Goal: Check status: Check status

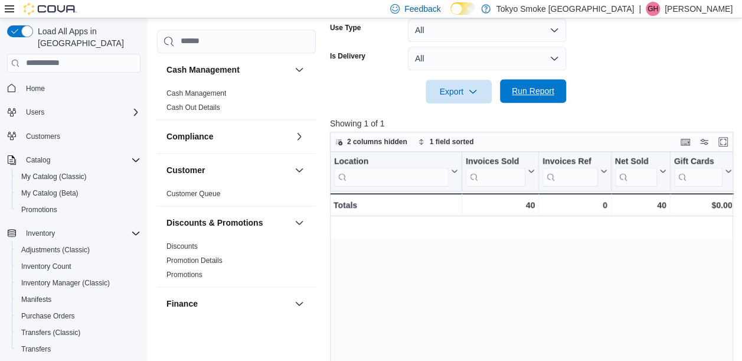
scroll to position [0, 1003]
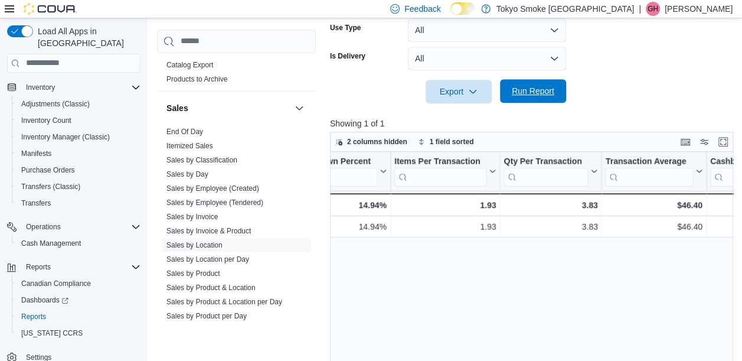
click at [547, 96] on span "Run Report" at bounding box center [533, 91] width 43 height 12
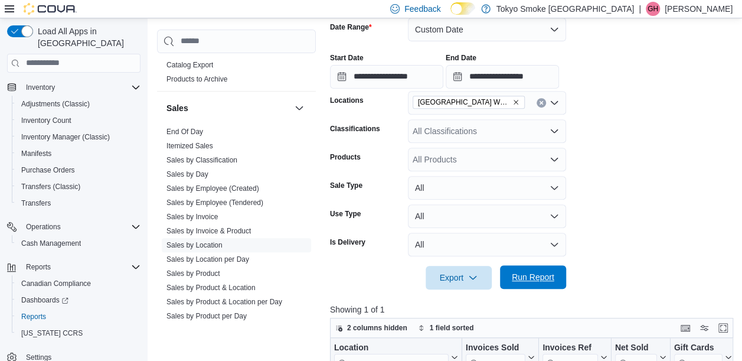
scroll to position [195, 0]
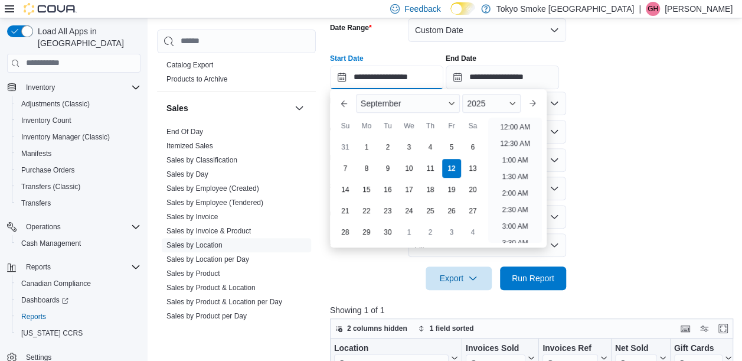
click at [422, 76] on input "**********" at bounding box center [386, 78] width 113 height 24
click at [524, 184] on li "7:00 PM" at bounding box center [515, 189] width 36 height 14
type input "**********"
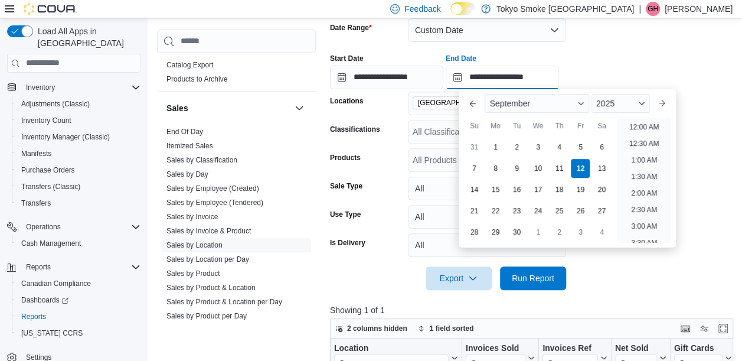
click at [555, 77] on input "**********" at bounding box center [502, 78] width 113 height 24
click at [655, 236] on li "11:30 PM" at bounding box center [644, 239] width 40 height 14
type input "**********"
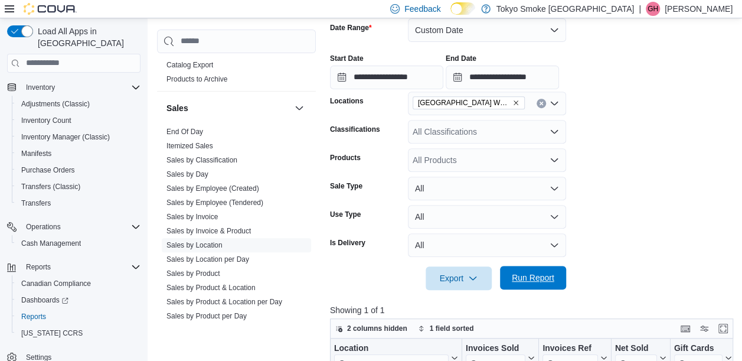
click at [509, 279] on span "Run Report" at bounding box center [533, 278] width 52 height 24
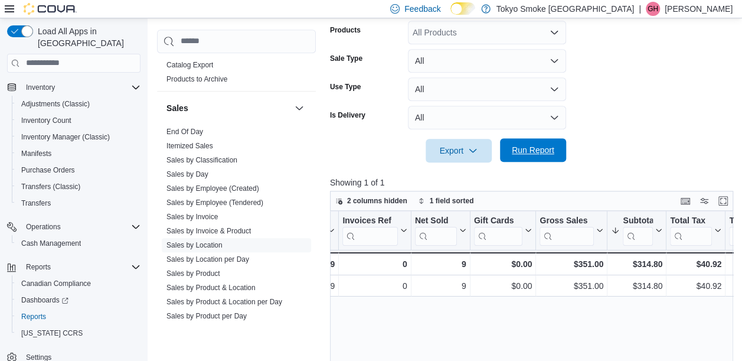
scroll to position [0, 201]
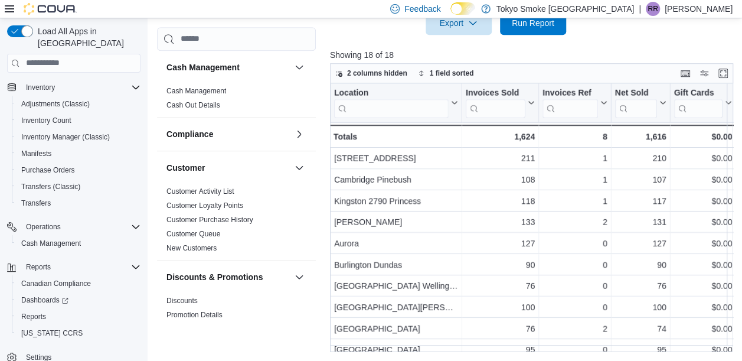
scroll to position [846, 0]
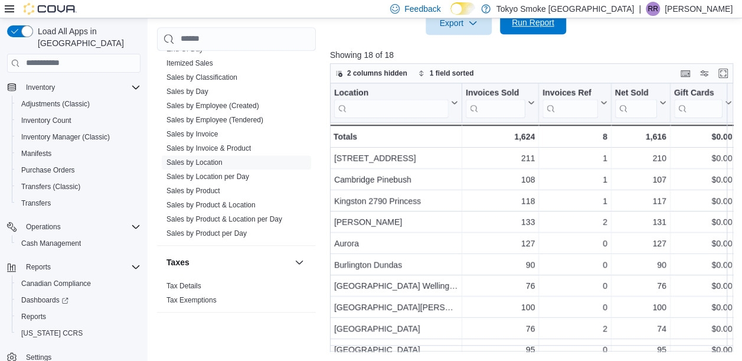
click at [540, 22] on span "Run Report" at bounding box center [533, 23] width 43 height 12
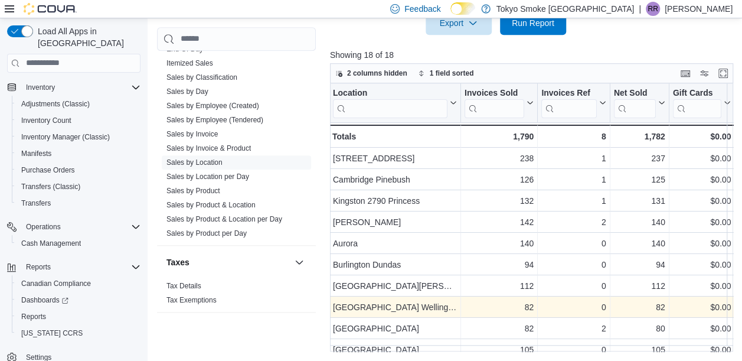
scroll to position [0, 0]
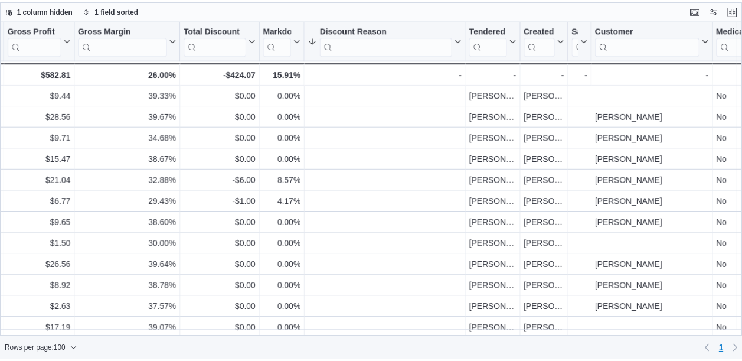
scroll to position [1070, 1056]
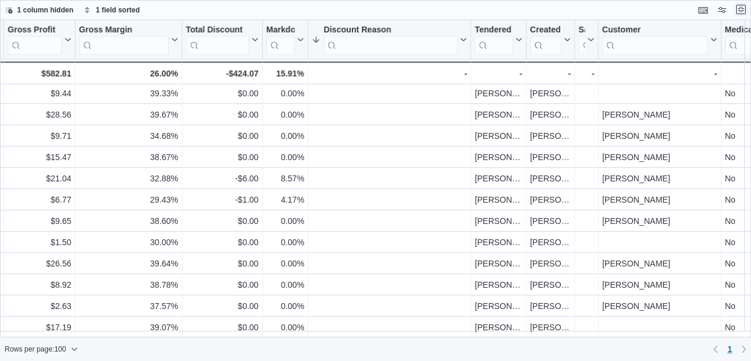
click at [740, 9] on button "Exit fullscreen" at bounding box center [741, 9] width 14 height 14
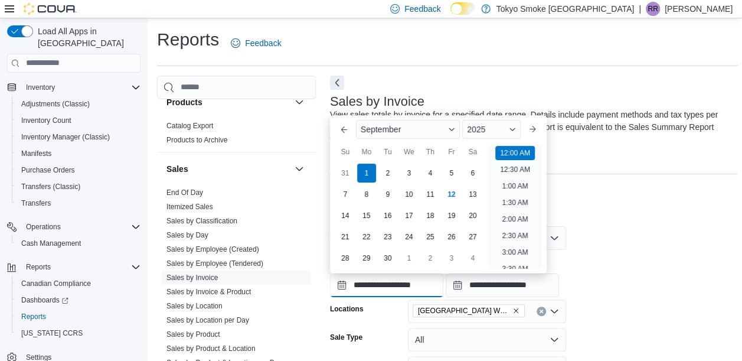
click at [397, 282] on input "**********" at bounding box center [386, 285] width 113 height 24
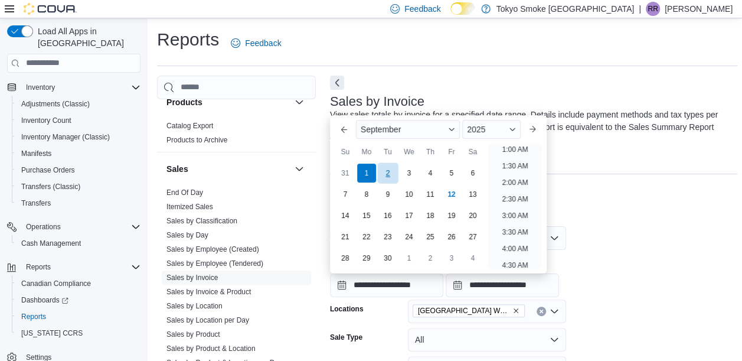
click at [387, 171] on div "2" at bounding box center [387, 172] width 21 height 21
type input "**********"
click at [639, 272] on div "**********" at bounding box center [533, 274] width 407 height 45
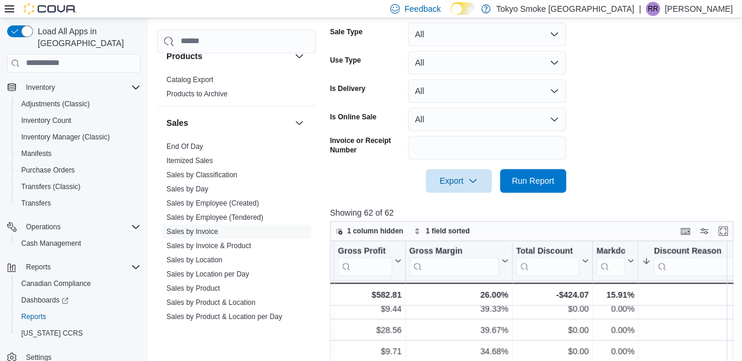
scroll to position [319, 0]
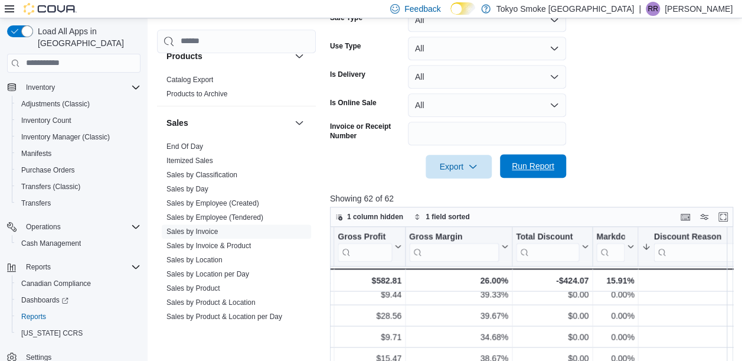
click at [531, 160] on span "Run Report" at bounding box center [533, 166] width 52 height 24
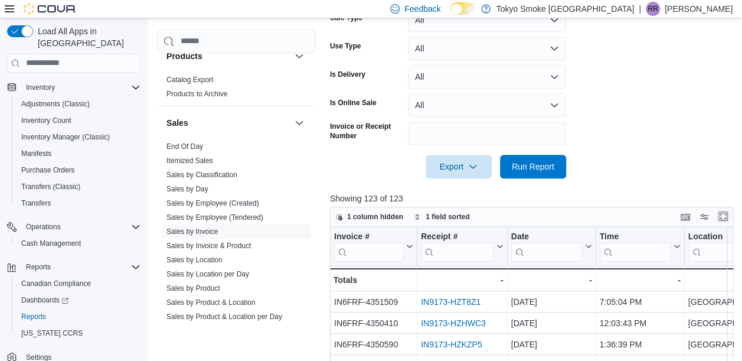
click at [730, 220] on button "Enter fullscreen" at bounding box center [723, 216] width 14 height 14
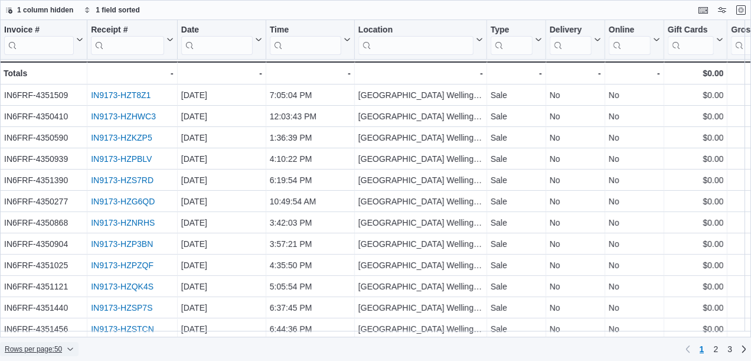
click at [42, 345] on span "Rows per page : 50" at bounding box center [33, 348] width 57 height 9
click at [58, 320] on button "100 rows" at bounding box center [48, 326] width 66 height 24
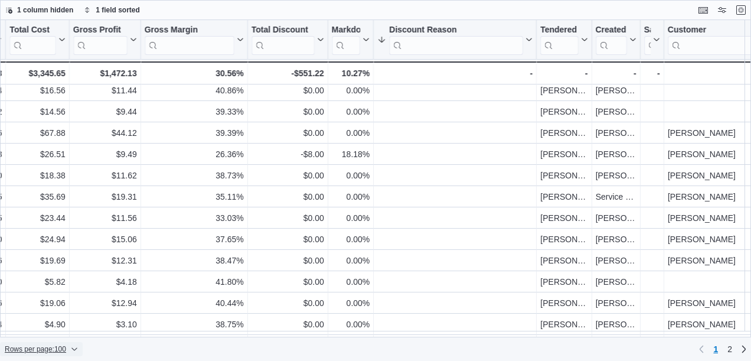
scroll to position [1878, 990]
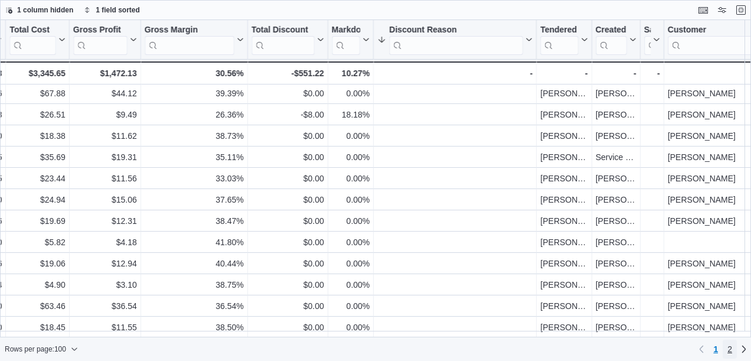
click at [730, 348] on span "2" at bounding box center [729, 349] width 5 height 12
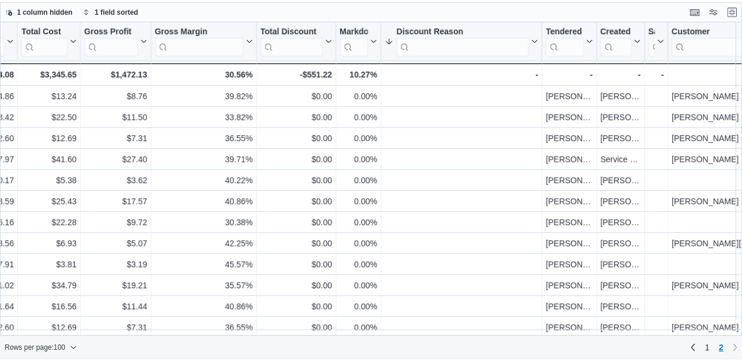
scroll to position [241, 978]
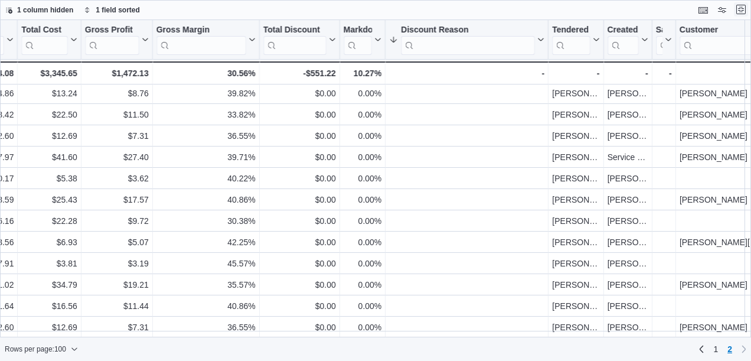
click at [742, 8] on button "Exit fullscreen" at bounding box center [741, 9] width 14 height 14
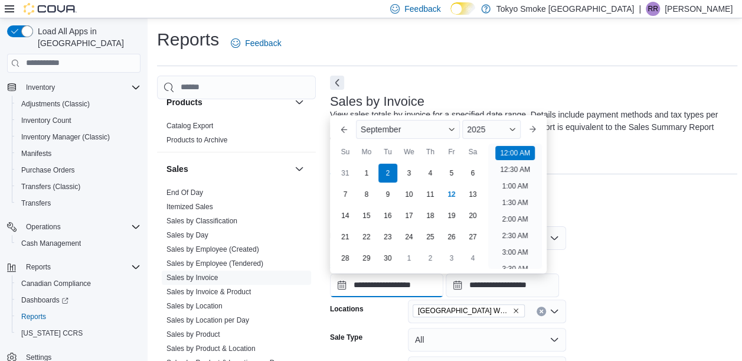
click at [380, 279] on input "**********" at bounding box center [386, 285] width 113 height 24
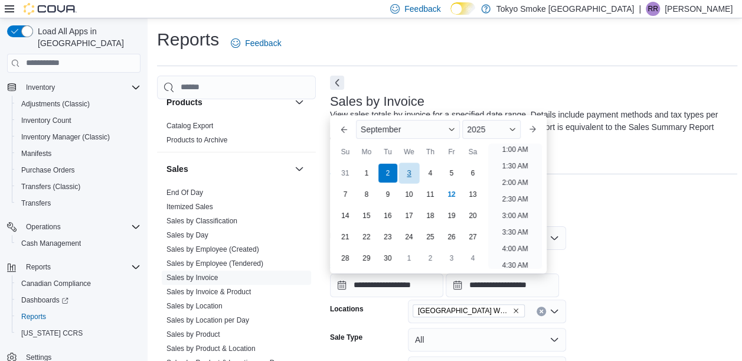
click at [407, 171] on div "3" at bounding box center [409, 172] width 21 height 21
type input "**********"
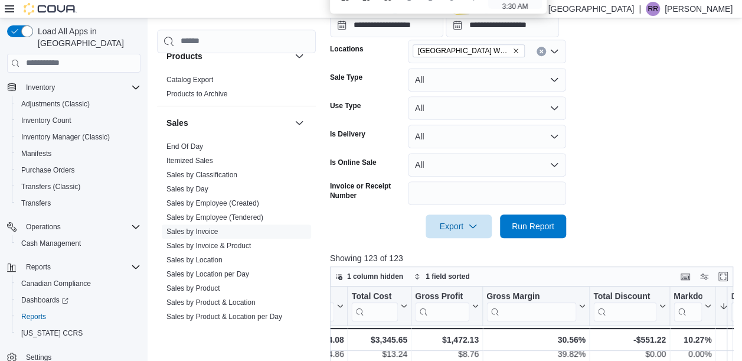
scroll to position [272, 0]
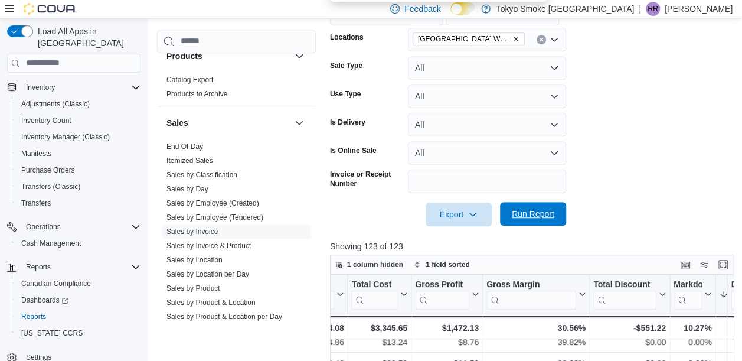
click at [539, 213] on span "Run Report" at bounding box center [533, 214] width 43 height 12
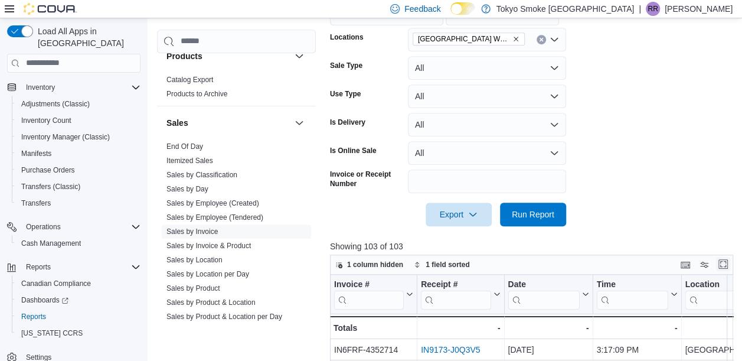
click at [727, 263] on button "Enter fullscreen" at bounding box center [723, 264] width 14 height 14
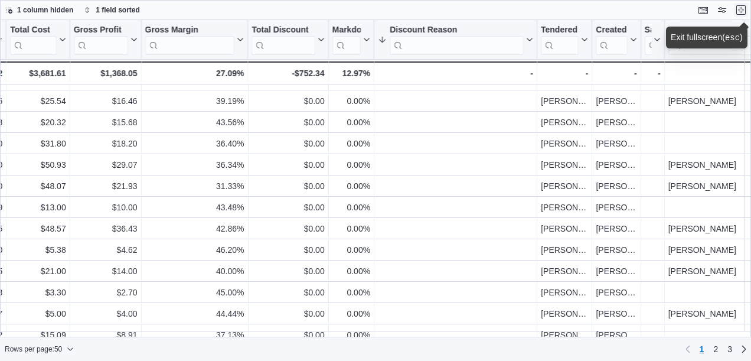
scroll to position [815, 986]
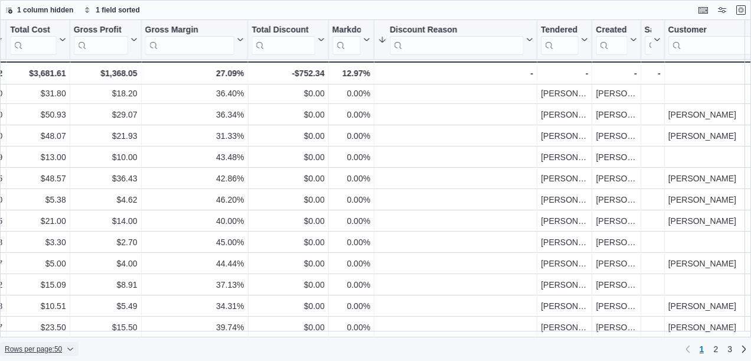
click at [40, 346] on span "Rows per page : 50" at bounding box center [33, 348] width 57 height 9
click at [48, 324] on span "100 rows" at bounding box center [55, 325] width 38 height 9
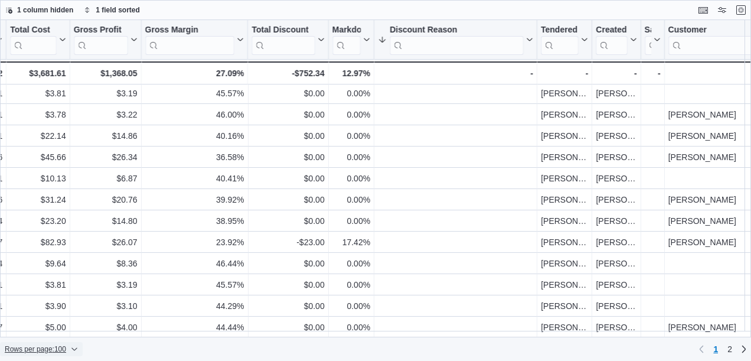
scroll to position [1878, 986]
click at [726, 344] on link "2" at bounding box center [730, 348] width 14 height 19
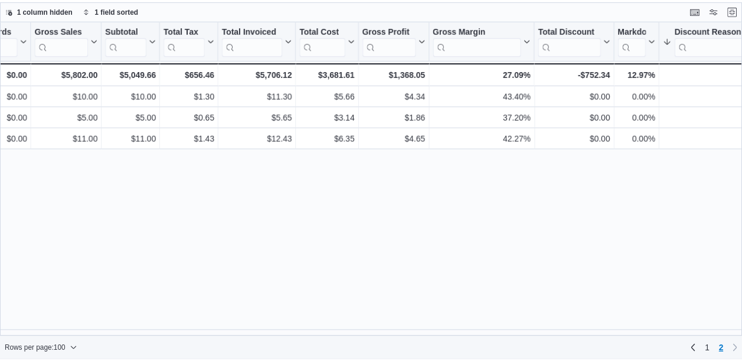
scroll to position [0, 694]
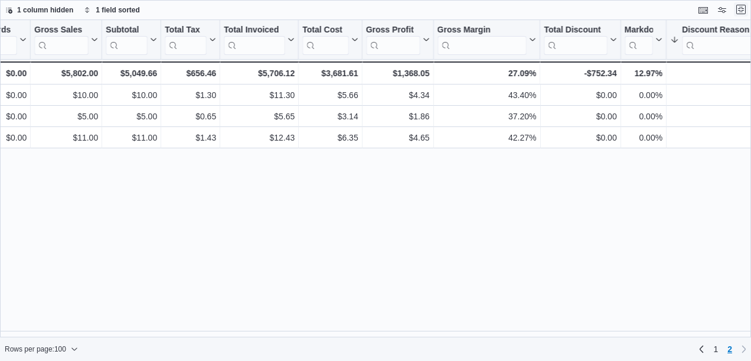
click at [746, 11] on button "Exit fullscreen" at bounding box center [741, 9] width 14 height 14
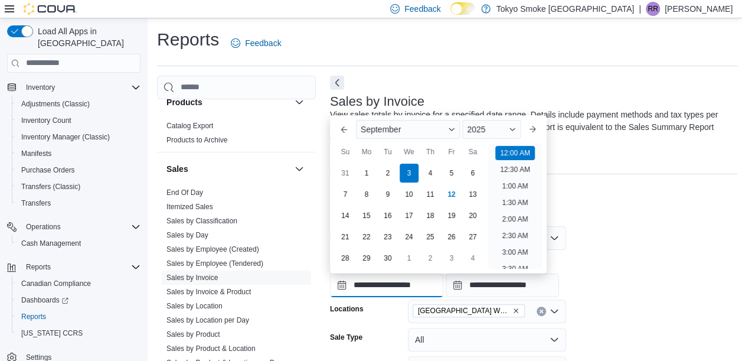
click at [392, 292] on input "**********" at bounding box center [386, 285] width 113 height 24
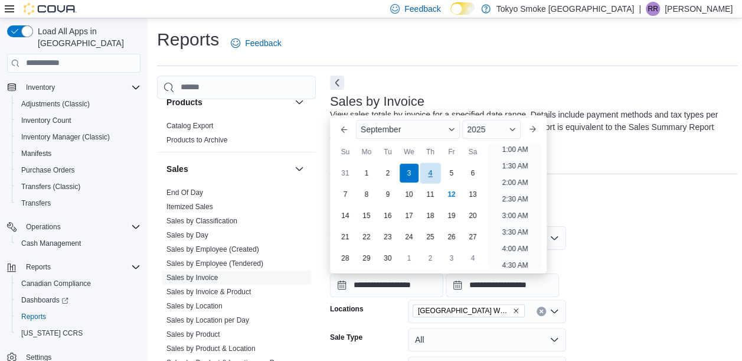
click at [429, 167] on div "4" at bounding box center [430, 172] width 21 height 21
type input "**********"
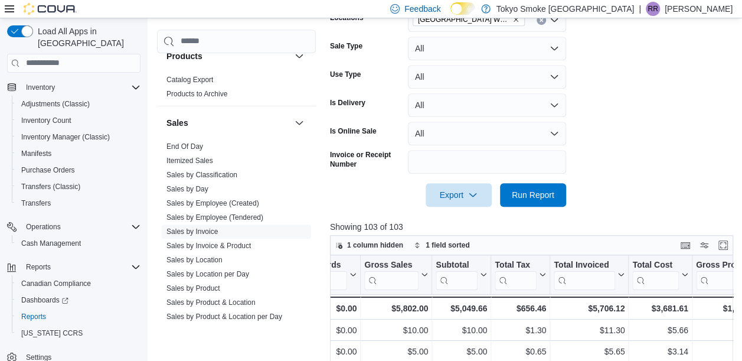
scroll to position [296, 0]
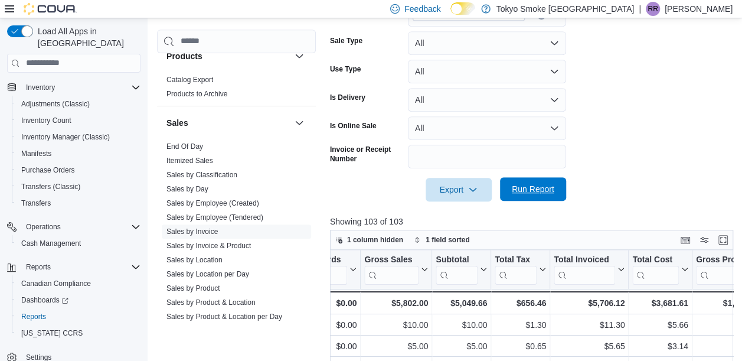
click at [530, 190] on span "Run Report" at bounding box center [533, 189] width 43 height 12
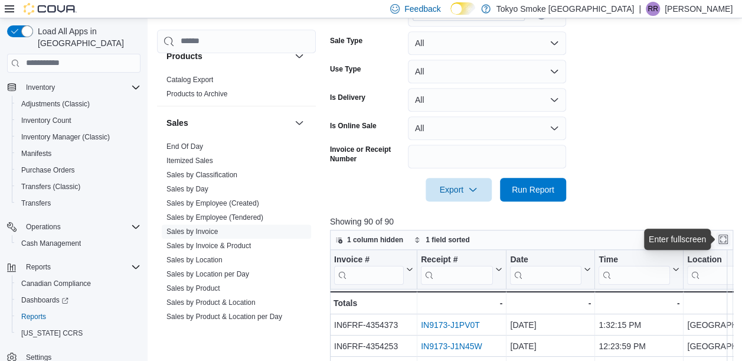
click at [725, 238] on button "Enter fullscreen" at bounding box center [723, 239] width 14 height 14
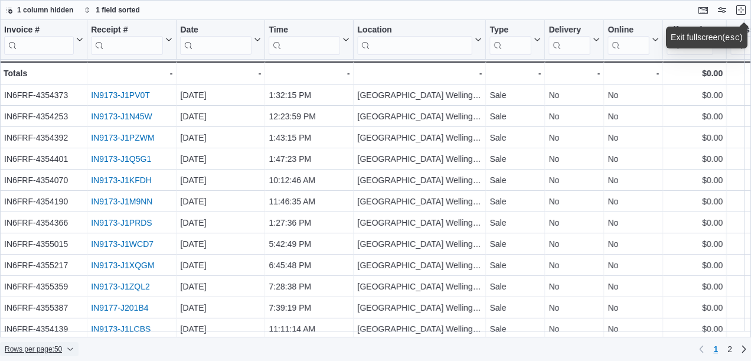
click at [27, 349] on span "Rows per page : 50" at bounding box center [33, 348] width 57 height 9
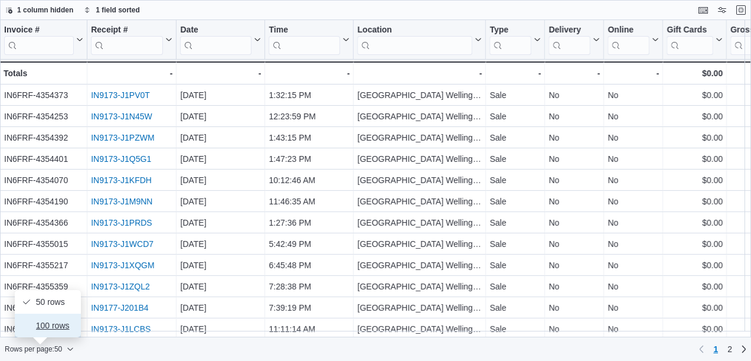
click at [54, 328] on span "100 rows" at bounding box center [55, 325] width 38 height 9
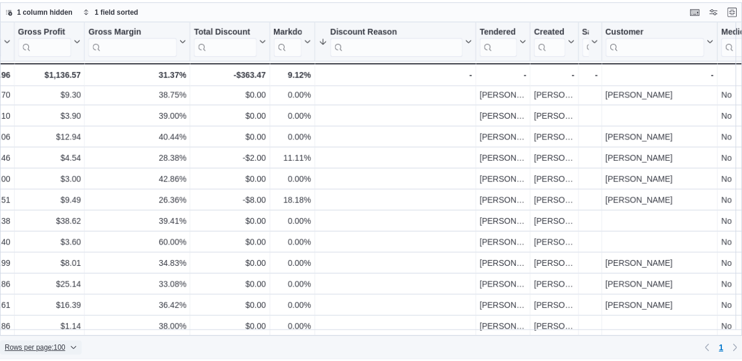
scroll to position [1666, 1044]
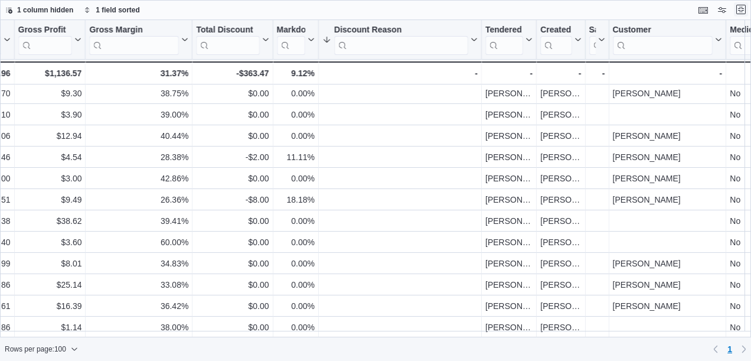
click at [742, 9] on button "Exit fullscreen" at bounding box center [741, 9] width 14 height 14
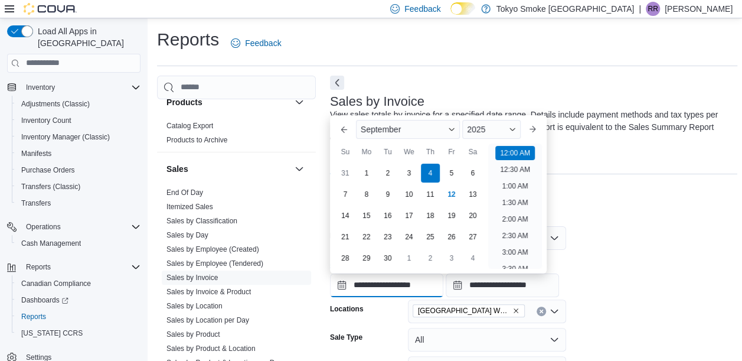
click at [385, 280] on input "**********" at bounding box center [386, 285] width 113 height 24
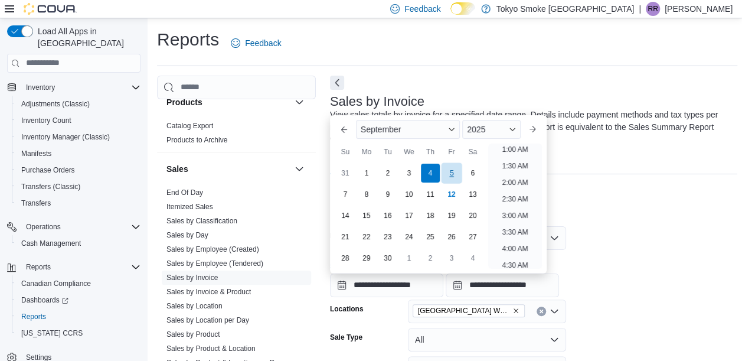
click at [451, 170] on div "5" at bounding box center [451, 172] width 21 height 21
type input "**********"
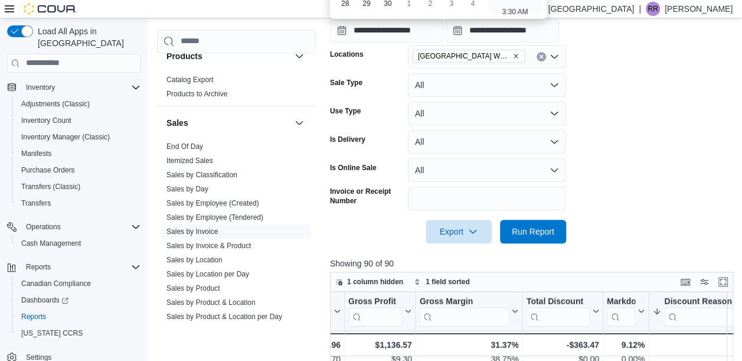
scroll to position [265, 0]
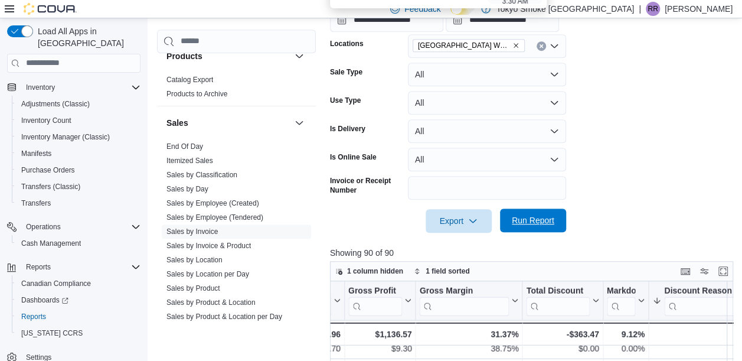
click at [509, 221] on span "Run Report" at bounding box center [533, 220] width 52 height 24
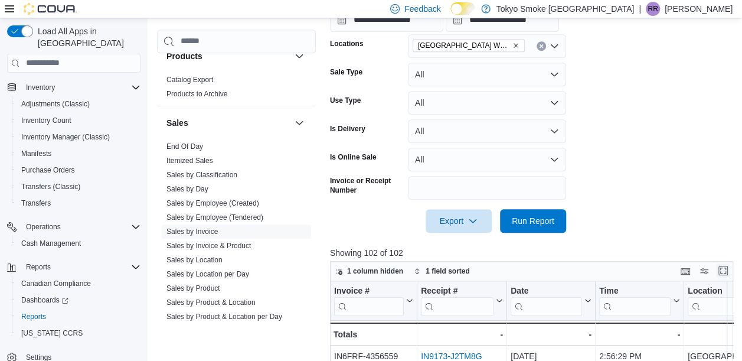
click at [729, 269] on button "Enter fullscreen" at bounding box center [723, 270] width 14 height 14
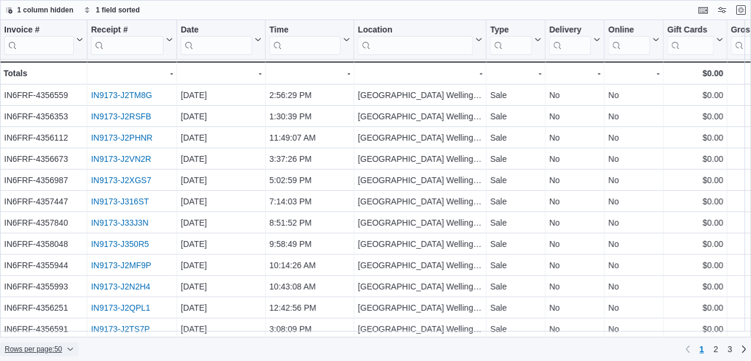
click at [60, 350] on span "Rows per page : 50" at bounding box center [33, 348] width 57 height 9
click at [48, 325] on span "100 rows" at bounding box center [55, 325] width 38 height 9
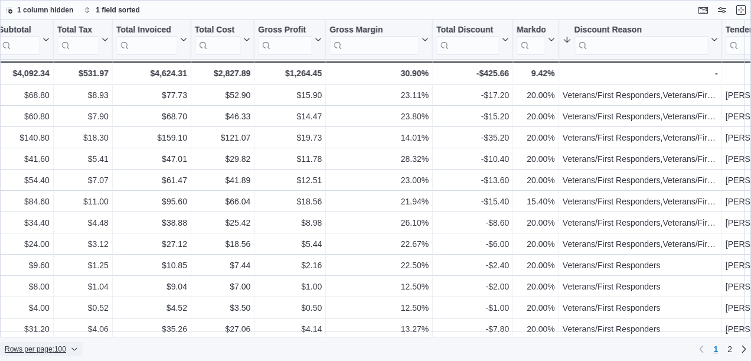
scroll to position [0, 805]
click at [461, 92] on div "-$17.20" at bounding box center [472, 95] width 73 height 14
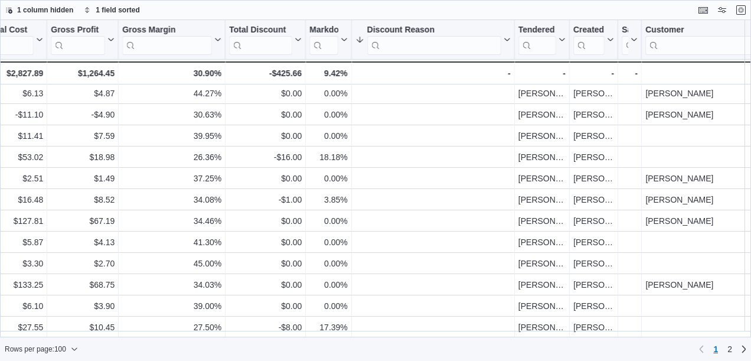
scroll to position [1878, 1011]
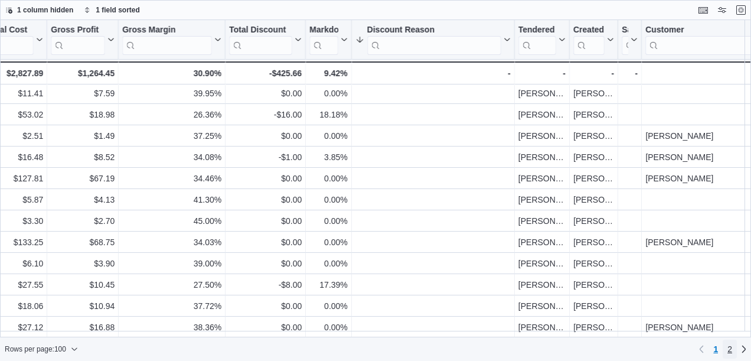
click at [729, 351] on span "2" at bounding box center [729, 349] width 5 height 12
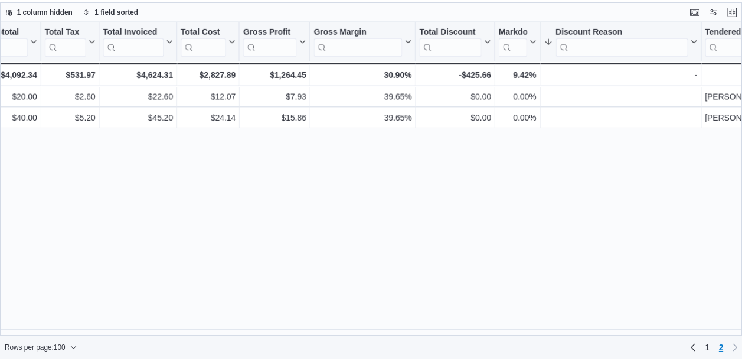
scroll to position [0, 825]
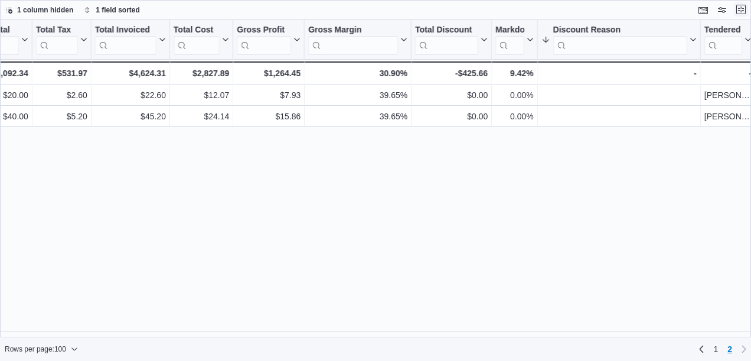
click at [742, 9] on button "Exit fullscreen" at bounding box center [741, 9] width 14 height 14
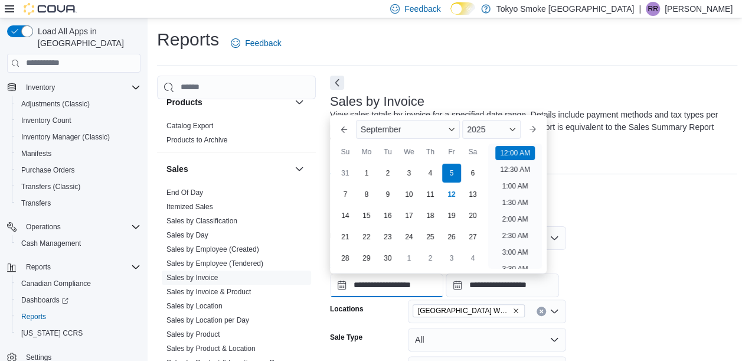
click at [382, 292] on input "**********" at bounding box center [386, 285] width 113 height 24
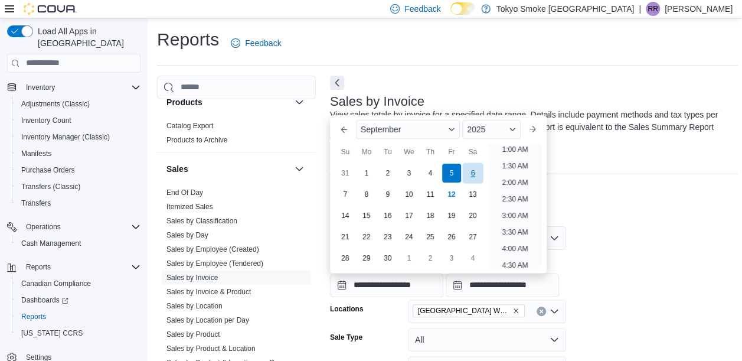
click at [473, 175] on div "6" at bounding box center [472, 172] width 21 height 21
type input "**********"
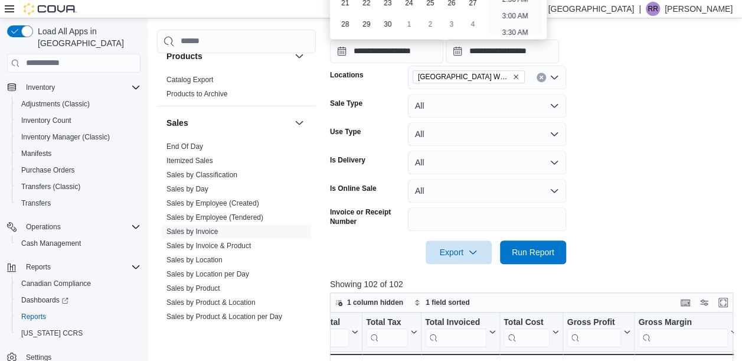
scroll to position [235, 0]
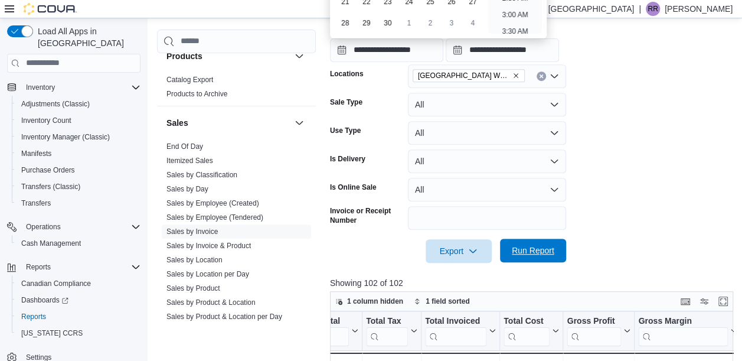
click at [536, 254] on span "Run Report" at bounding box center [533, 250] width 43 height 12
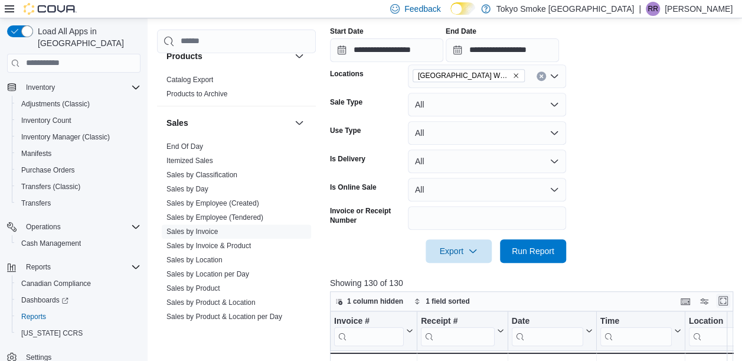
click at [729, 301] on button "Enter fullscreen" at bounding box center [723, 300] width 14 height 14
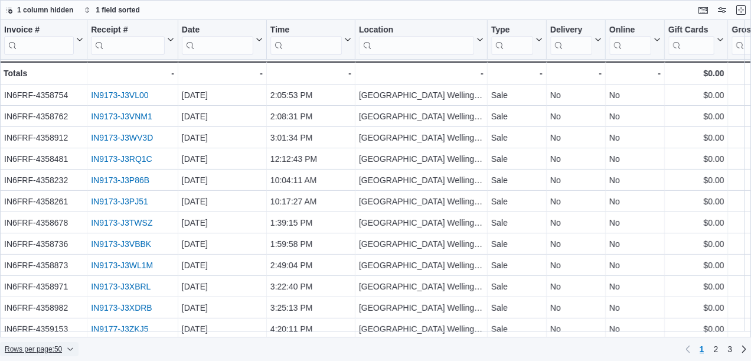
click at [36, 351] on span "Rows per page : 50" at bounding box center [33, 348] width 57 height 9
click at [54, 326] on span "100 rows" at bounding box center [55, 325] width 38 height 9
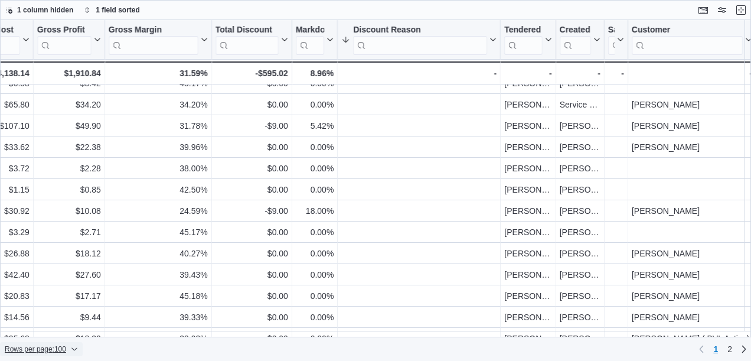
scroll to position [1878, 1026]
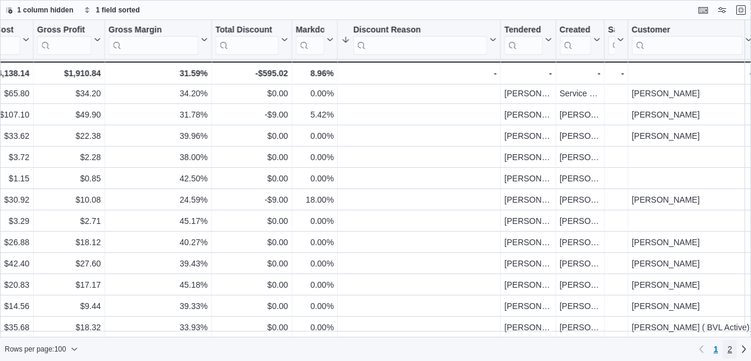
click at [733, 349] on link "2" at bounding box center [730, 348] width 14 height 19
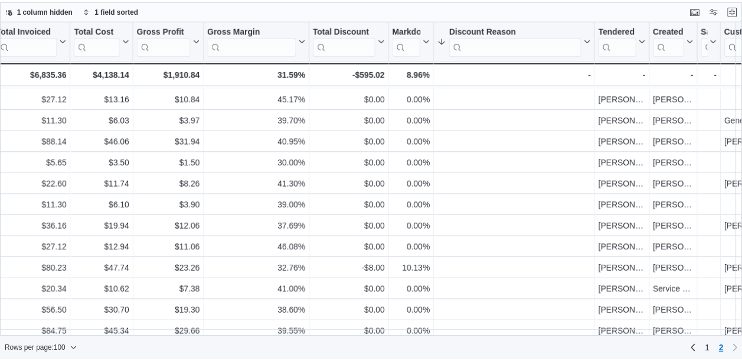
scroll to position [390, 925]
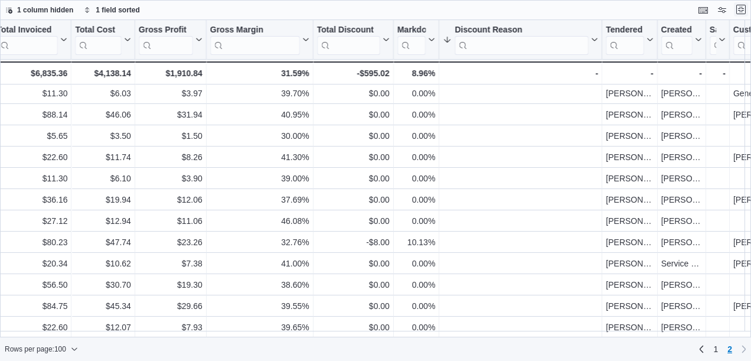
click at [743, 6] on button "Exit fullscreen" at bounding box center [741, 9] width 14 height 14
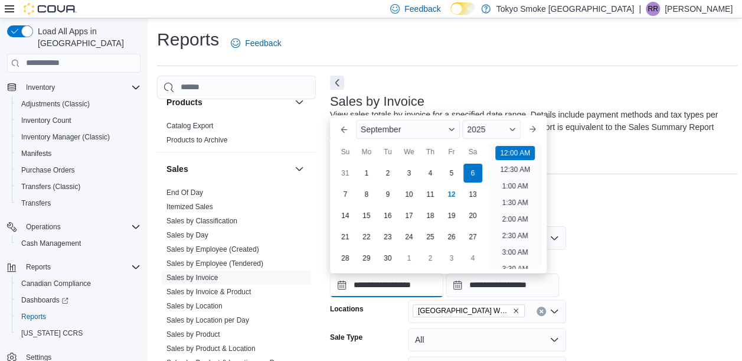
click at [380, 280] on input "**********" at bounding box center [386, 285] width 113 height 24
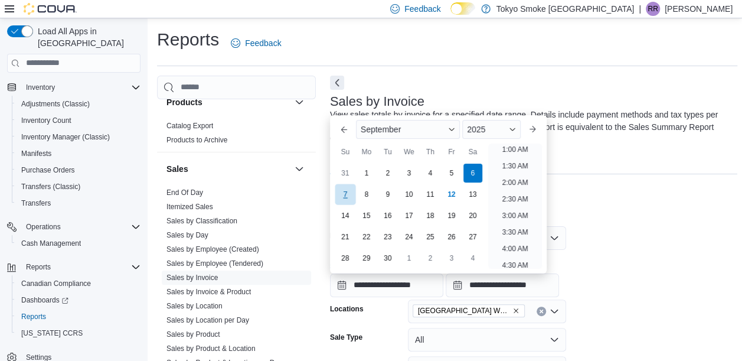
click at [345, 192] on div "7" at bounding box center [345, 194] width 21 height 21
type input "**********"
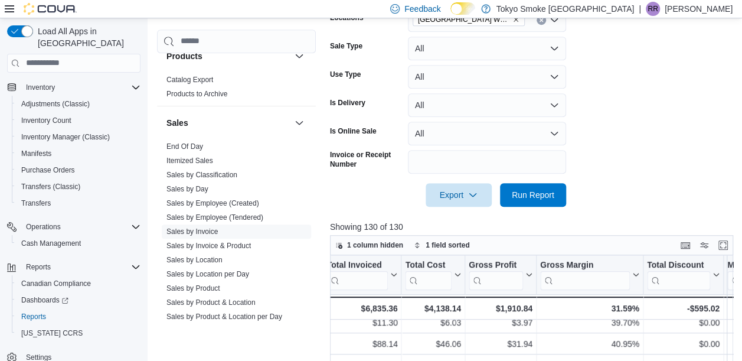
scroll to position [293, 0]
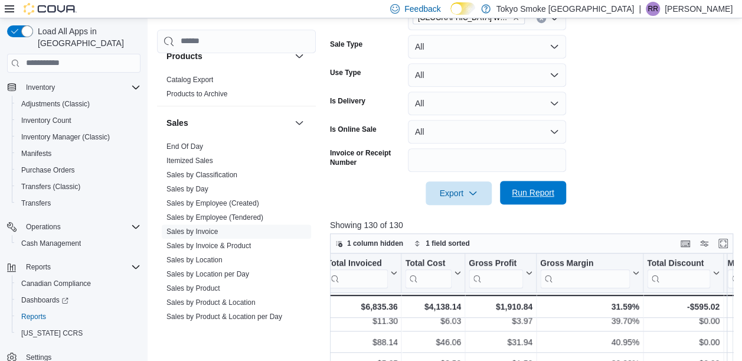
click at [530, 194] on span "Run Report" at bounding box center [533, 193] width 43 height 12
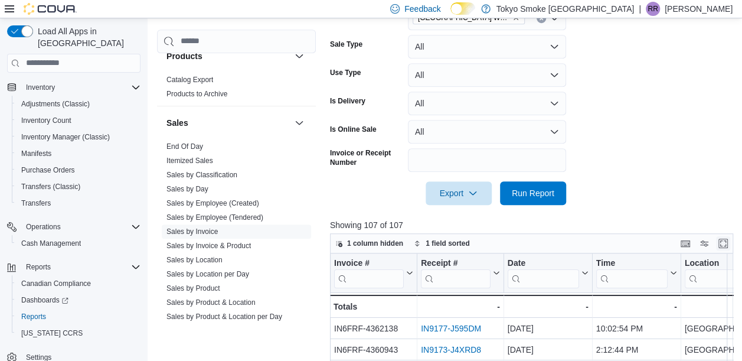
click at [730, 243] on button "Enter fullscreen" at bounding box center [723, 243] width 14 height 14
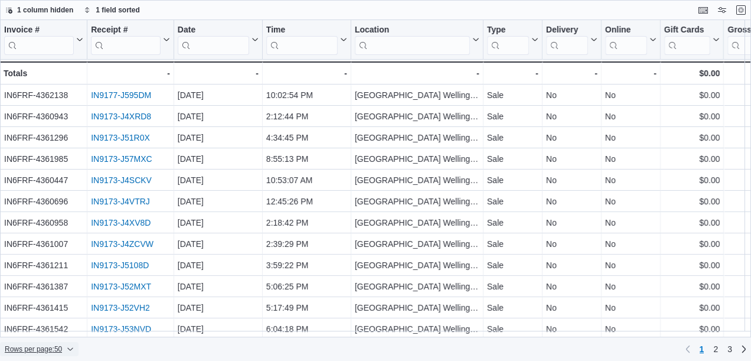
click at [45, 345] on span "Rows per page : 50" at bounding box center [33, 348] width 57 height 9
click at [59, 325] on span "100 rows" at bounding box center [55, 325] width 38 height 9
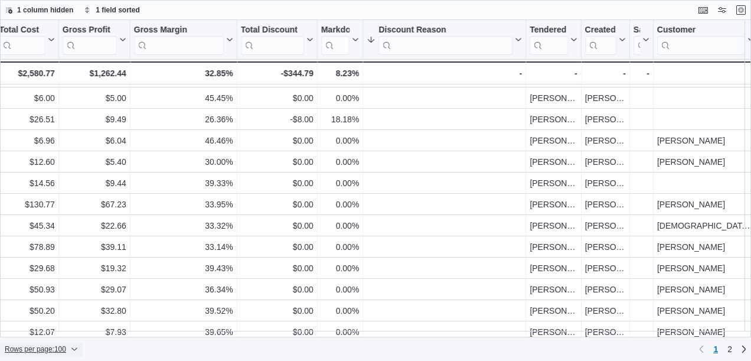
scroll to position [1878, 997]
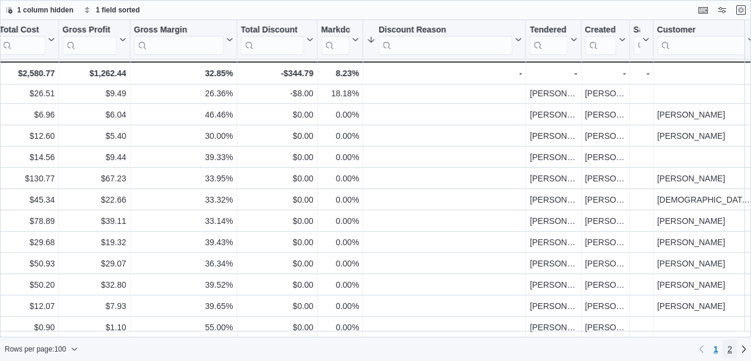
click at [730, 350] on span "2" at bounding box center [729, 349] width 5 height 12
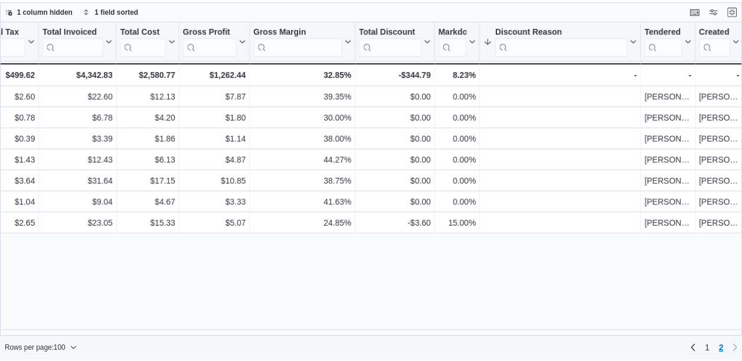
scroll to position [0, 874]
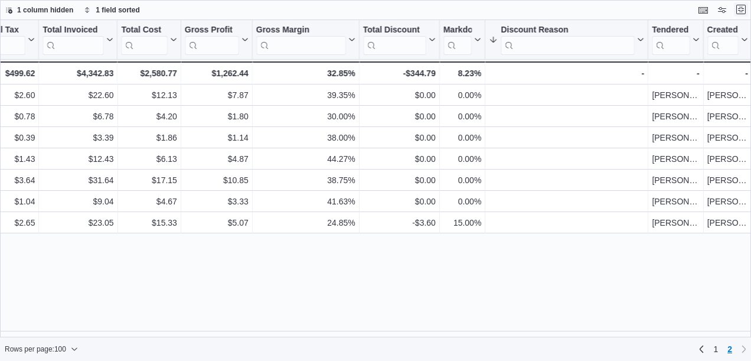
click at [742, 11] on button "Exit fullscreen" at bounding box center [741, 9] width 14 height 14
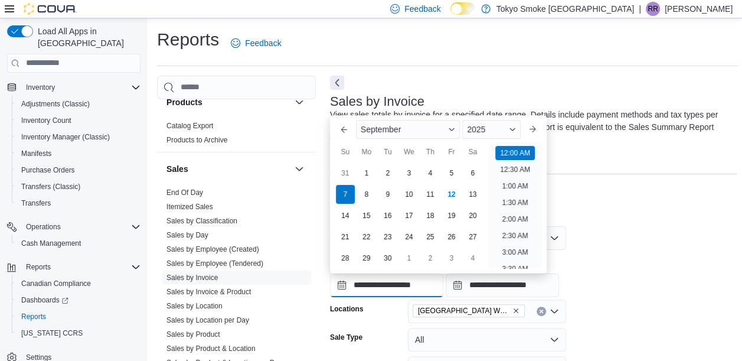
click at [381, 285] on input "**********" at bounding box center [386, 285] width 113 height 24
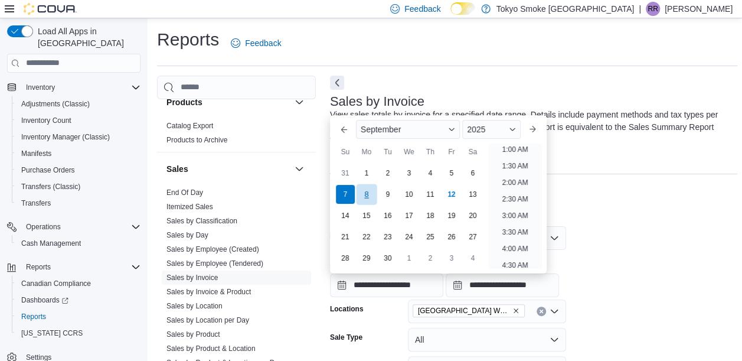
click at [366, 194] on div "8" at bounding box center [366, 194] width 21 height 21
type input "**********"
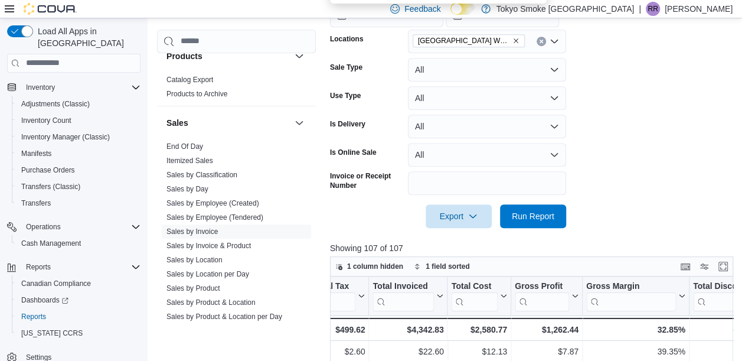
scroll to position [275, 0]
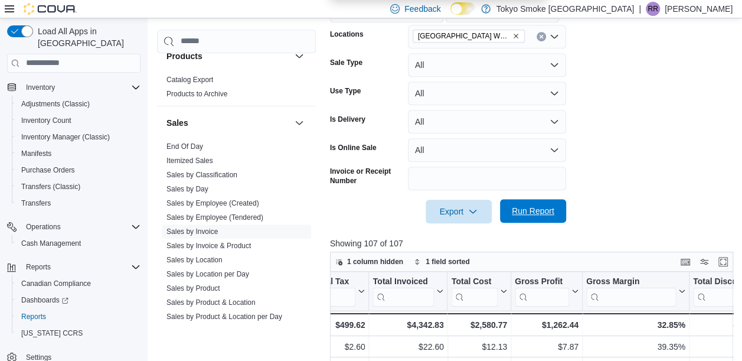
click at [534, 210] on span "Run Report" at bounding box center [533, 211] width 43 height 12
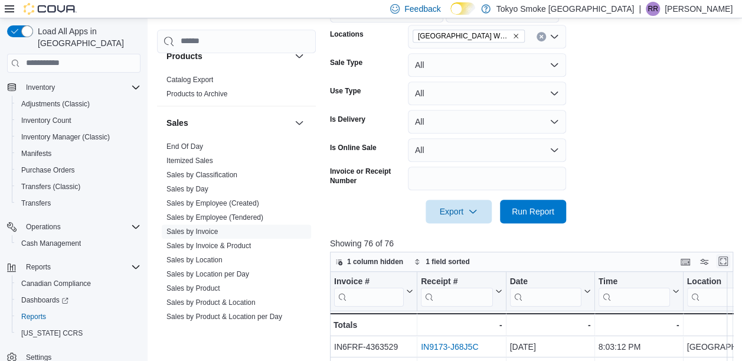
click at [730, 257] on button "Enter fullscreen" at bounding box center [723, 261] width 14 height 14
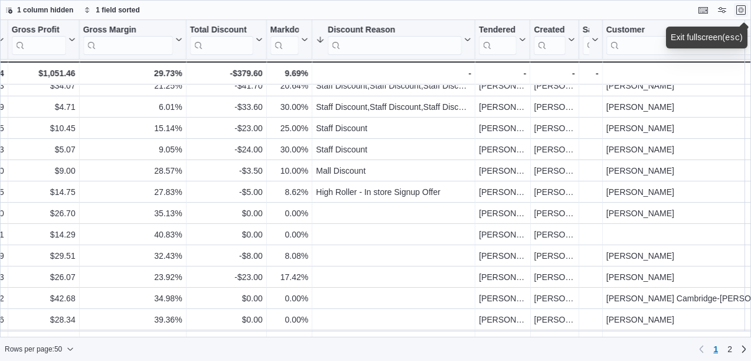
scroll to position [435, 1050]
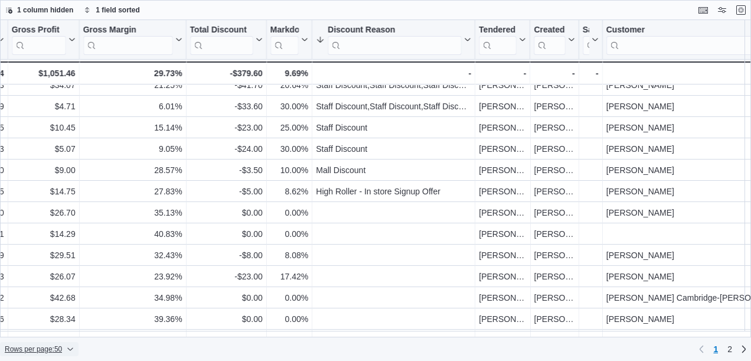
click at [53, 348] on span "Rows per page : 50" at bounding box center [33, 348] width 57 height 9
click at [55, 325] on span "100 rows" at bounding box center [55, 325] width 38 height 9
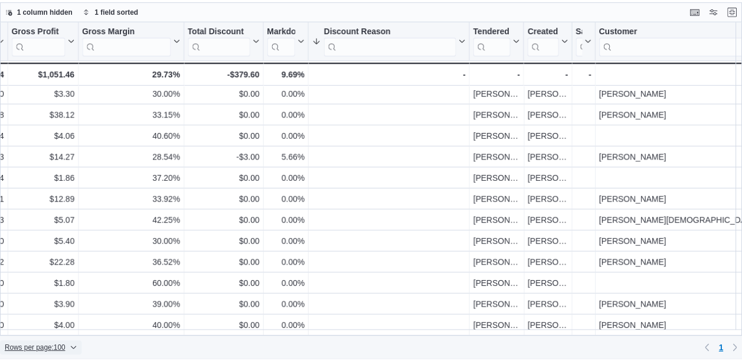
scroll to position [1368, 1050]
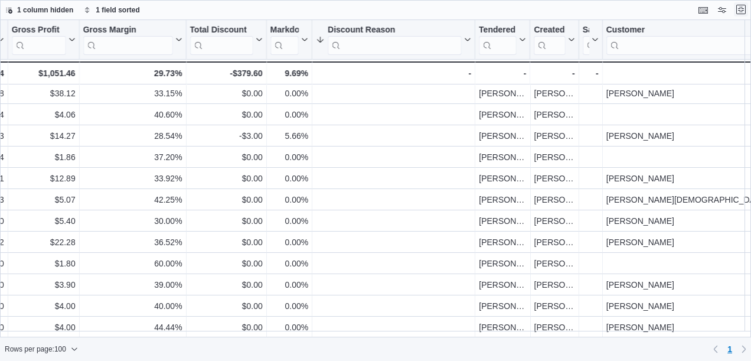
click at [743, 11] on button "Exit fullscreen" at bounding box center [741, 9] width 14 height 14
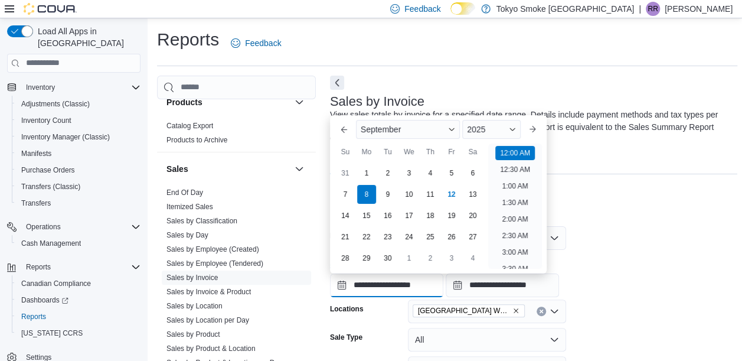
click at [380, 281] on input "**********" at bounding box center [386, 285] width 113 height 24
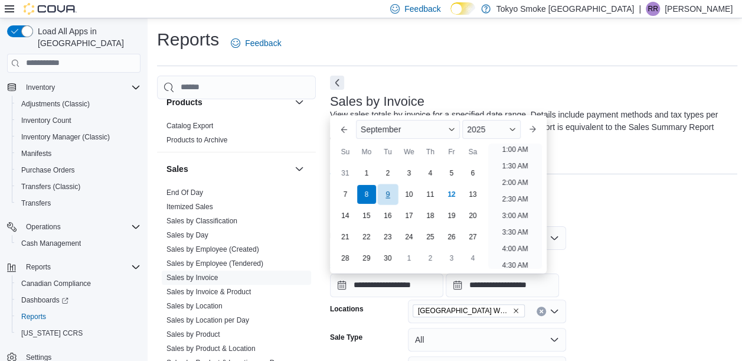
click at [389, 194] on div "9" at bounding box center [387, 194] width 21 height 21
type input "**********"
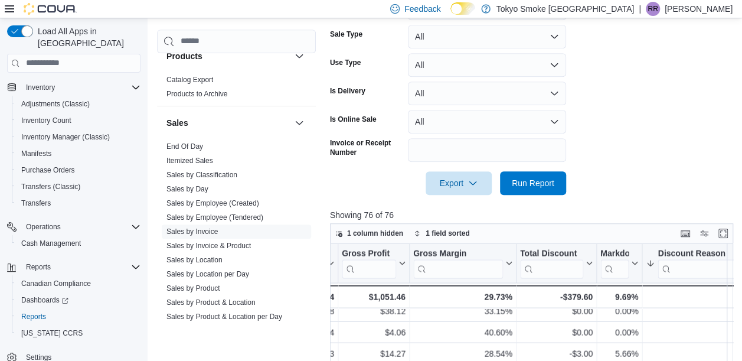
scroll to position [307, 0]
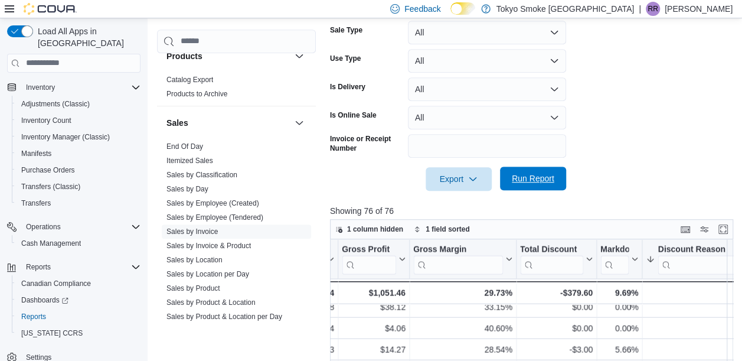
click at [534, 178] on span "Run Report" at bounding box center [533, 178] width 43 height 12
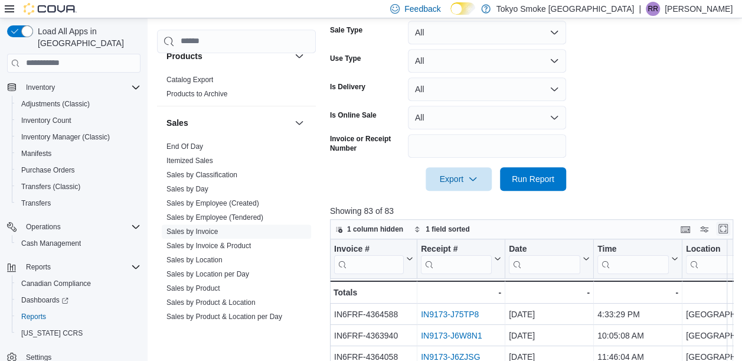
click at [727, 229] on button "Enter fullscreen" at bounding box center [723, 228] width 14 height 14
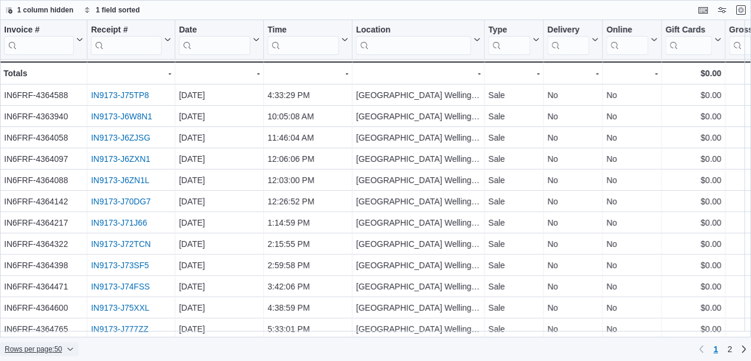
click at [32, 351] on span "Rows per page : 50" at bounding box center [33, 348] width 57 height 9
click at [54, 321] on span "100 rows" at bounding box center [55, 325] width 38 height 9
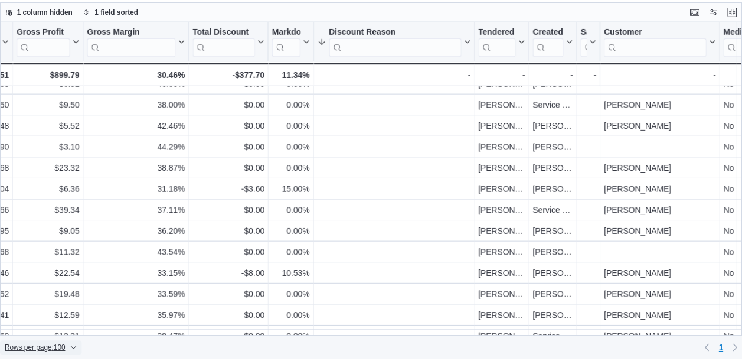
scroll to position [1517, 1044]
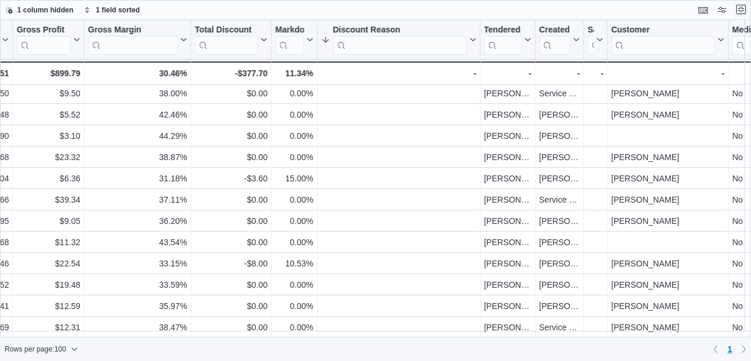
click at [743, 12] on button "Exit fullscreen" at bounding box center [741, 9] width 14 height 14
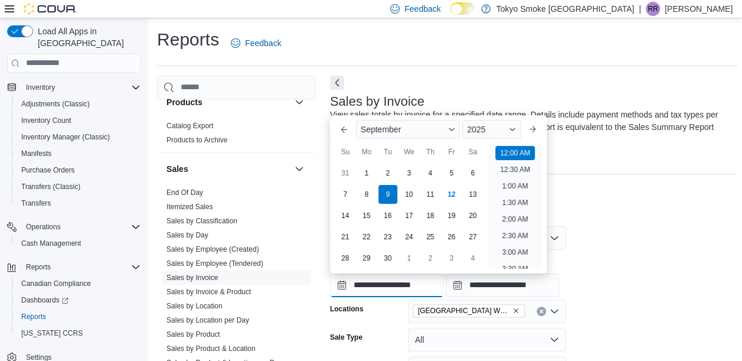
click at [373, 279] on input "**********" at bounding box center [386, 285] width 113 height 24
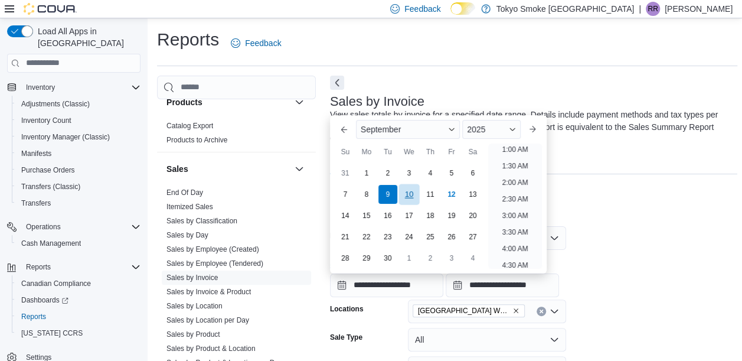
click at [409, 192] on div "10" at bounding box center [409, 194] width 21 height 21
type input "**********"
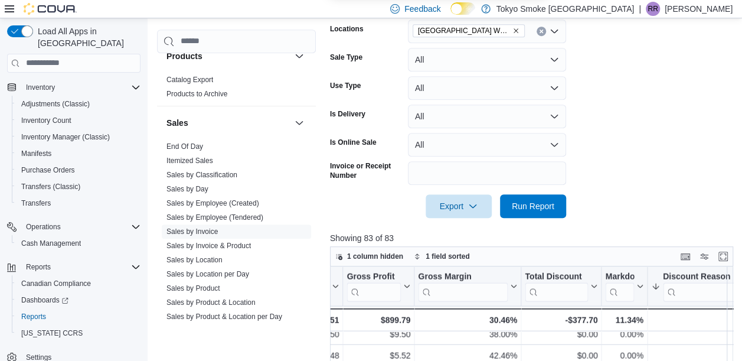
scroll to position [283, 0]
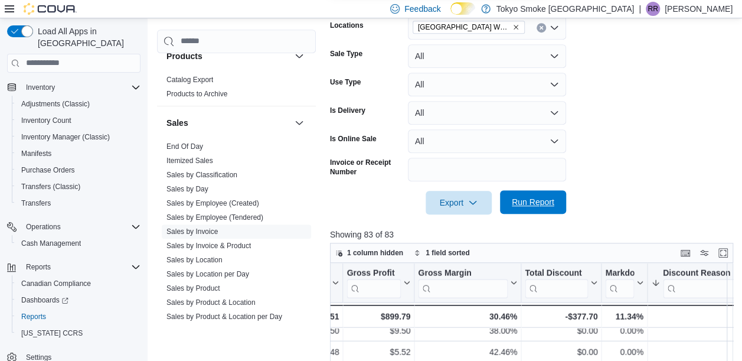
click at [528, 199] on span "Run Report" at bounding box center [533, 202] width 43 height 12
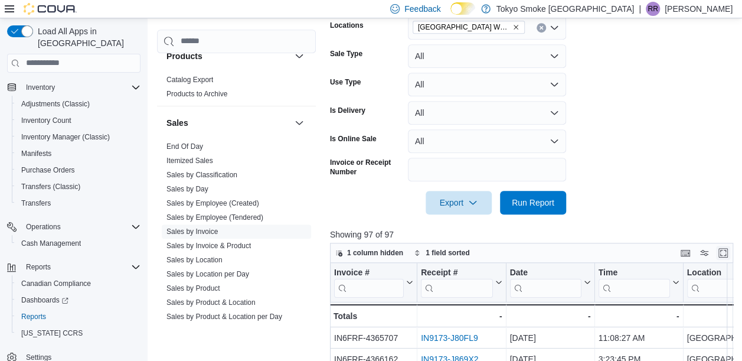
click at [728, 256] on button "Enter fullscreen" at bounding box center [723, 253] width 14 height 14
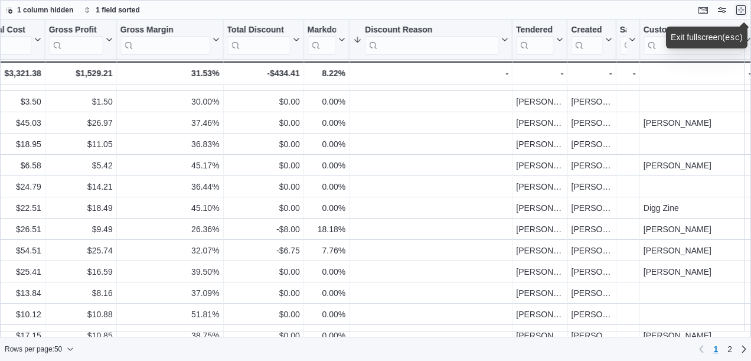
scroll to position [815, 1013]
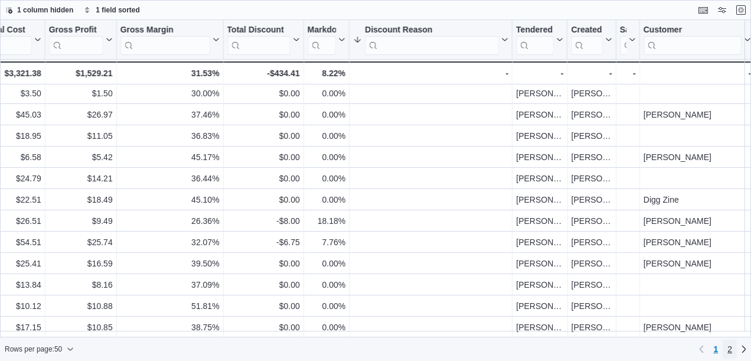
click at [732, 351] on link "2" at bounding box center [730, 348] width 14 height 19
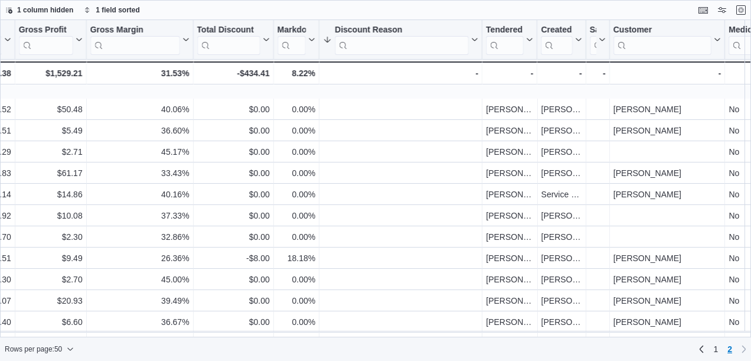
scroll to position [752, 1043]
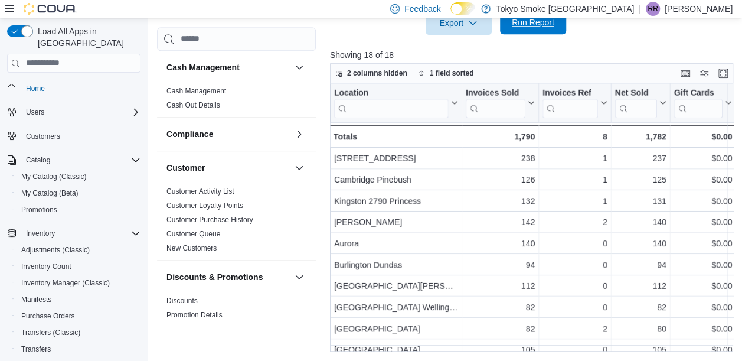
scroll to position [846, 0]
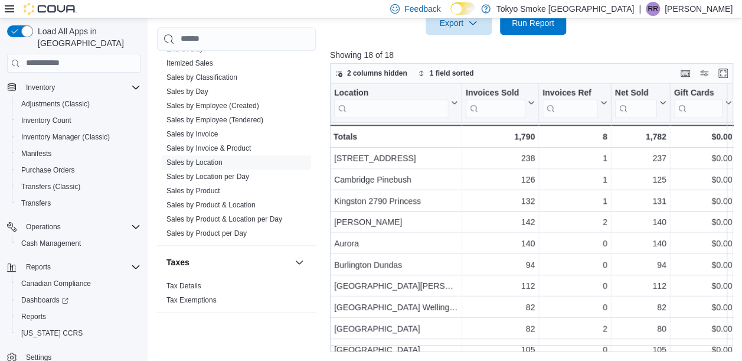
click at [544, 20] on div "Feedback Dark Mode Tokyo Smoke [GEOGRAPHIC_DATA] | RR [PERSON_NAME]" at bounding box center [559, 9] width 347 height 24
click at [543, 30] on span "Run Report" at bounding box center [533, 23] width 52 height 24
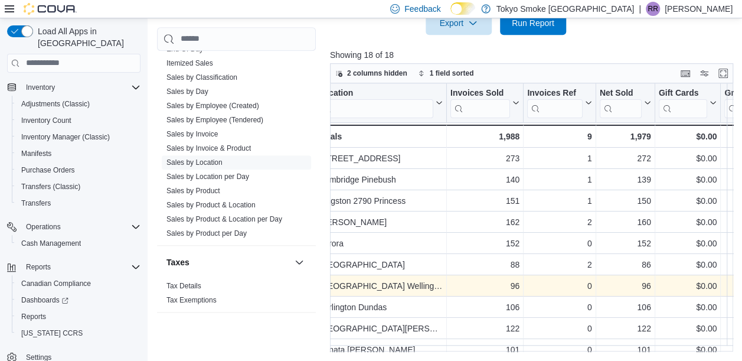
scroll to position [0, 0]
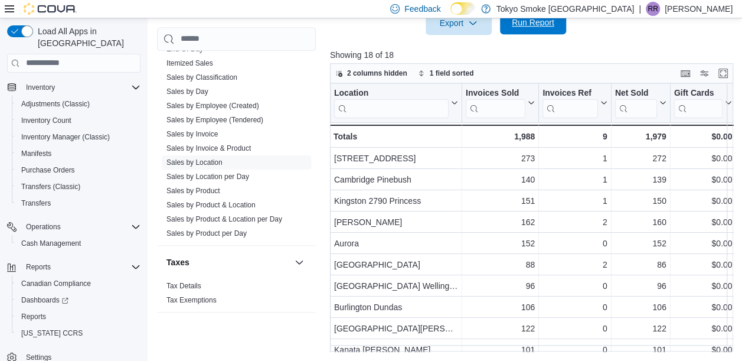
click at [547, 26] on span "Run Report" at bounding box center [533, 23] width 43 height 12
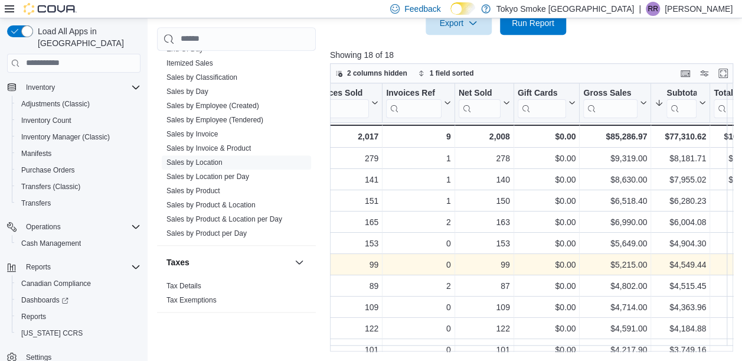
scroll to position [0, 157]
